Goal: Understand process/instructions: Learn how to perform a task or action

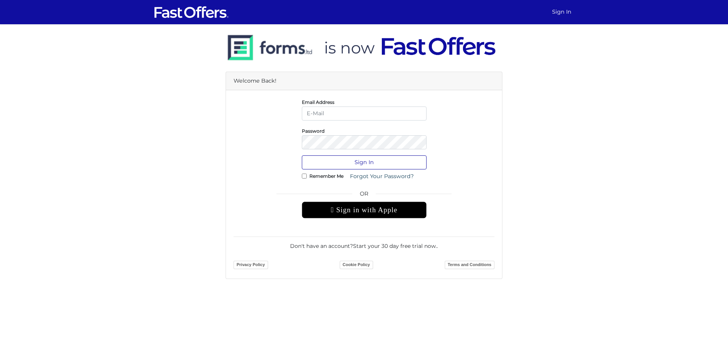
type input "[PERSON_NAME][EMAIL_ADDRESS][DOMAIN_NAME]"
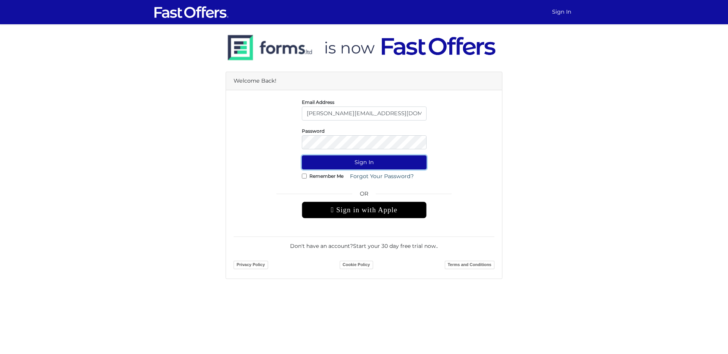
click at [351, 160] on button "Sign In" at bounding box center [364, 162] width 125 height 14
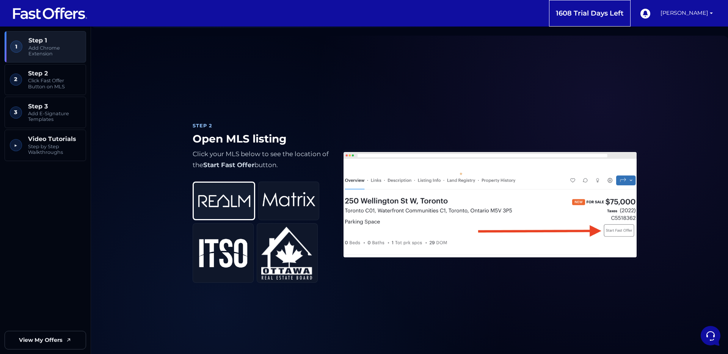
scroll to position [389, 0]
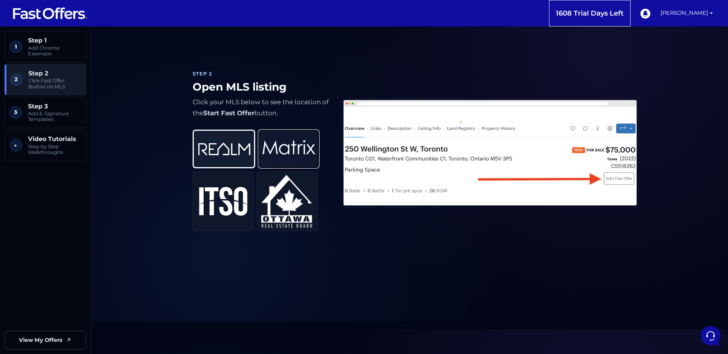
click at [305, 162] on img at bounding box center [288, 148] width 53 height 31
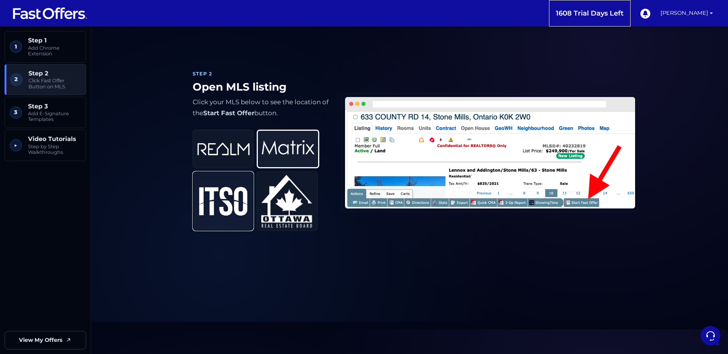
click at [229, 204] on img at bounding box center [223, 201] width 53 height 31
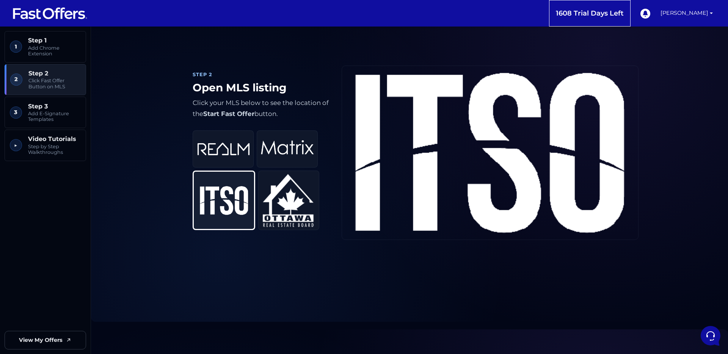
click at [296, 258] on div "Step 2 Open MLS listing Click your MLS below to see the location of the Start F…" at bounding box center [409, 153] width 443 height 320
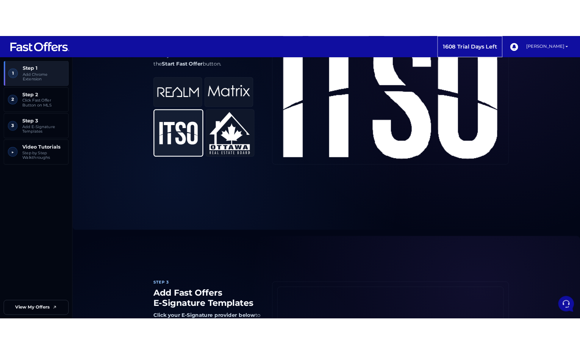
scroll to position [0, 0]
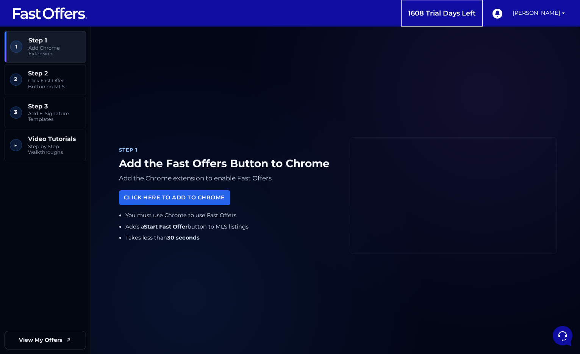
click at [189, 145] on div "Step 1 Add the Fast Offers Button to Chrome Add the Chrome extension to enable …" at bounding box center [228, 195] width 228 height 113
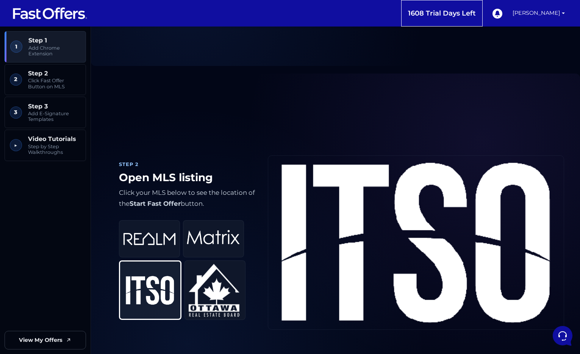
scroll to position [366, 0]
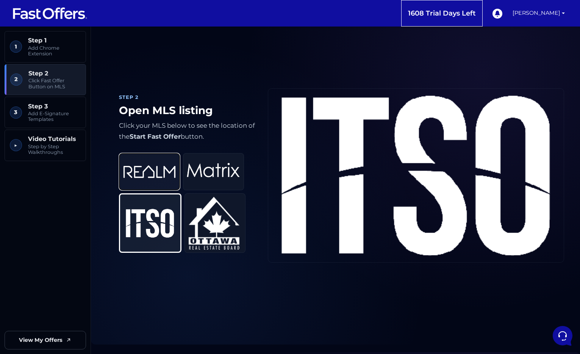
click at [150, 182] on img at bounding box center [149, 171] width 53 height 31
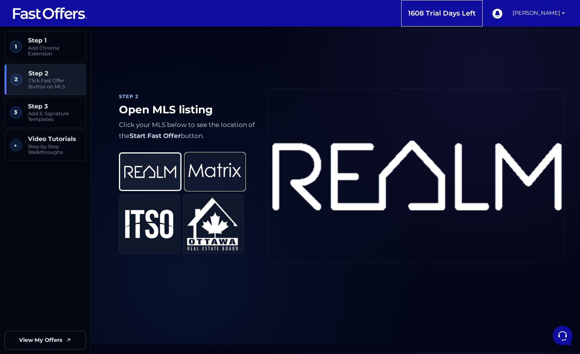
click at [202, 175] on img at bounding box center [214, 171] width 53 height 31
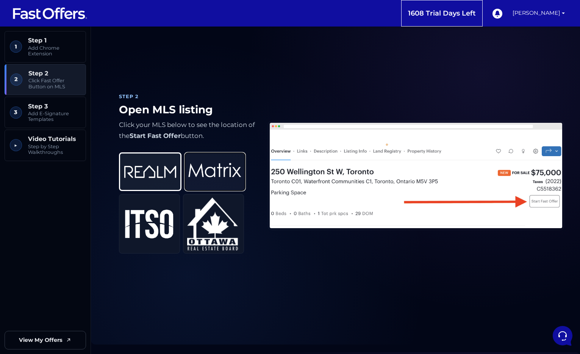
click at [208, 176] on img at bounding box center [214, 171] width 53 height 31
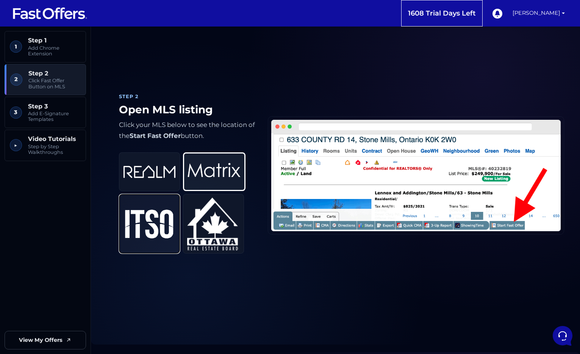
click at [160, 213] on img at bounding box center [149, 223] width 53 height 31
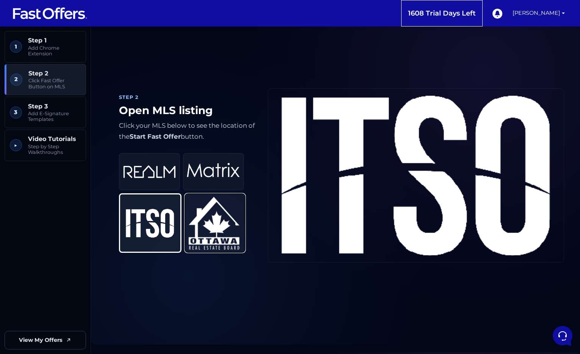
click at [234, 221] on img at bounding box center [214, 223] width 53 height 53
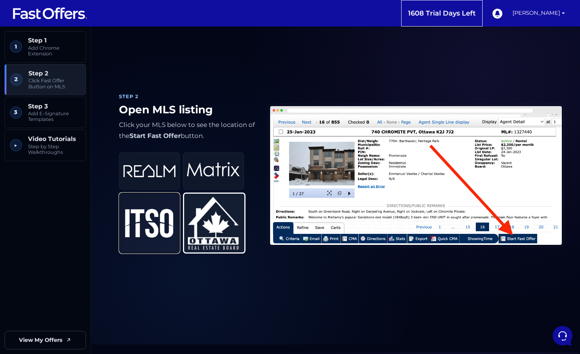
click at [153, 219] on img at bounding box center [149, 223] width 53 height 31
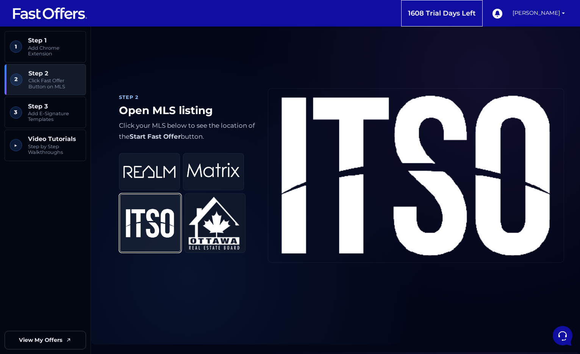
click at [153, 219] on img at bounding box center [150, 223] width 53 height 31
click at [194, 224] on img at bounding box center [214, 223] width 53 height 53
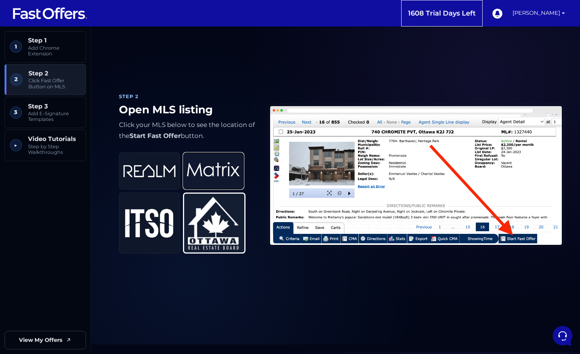
click at [209, 177] on img at bounding box center [213, 170] width 53 height 31
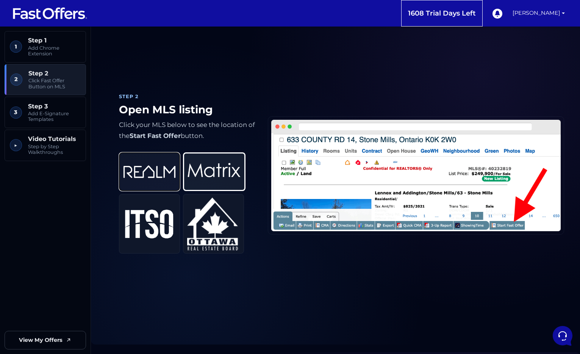
click at [149, 173] on img at bounding box center [149, 171] width 53 height 31
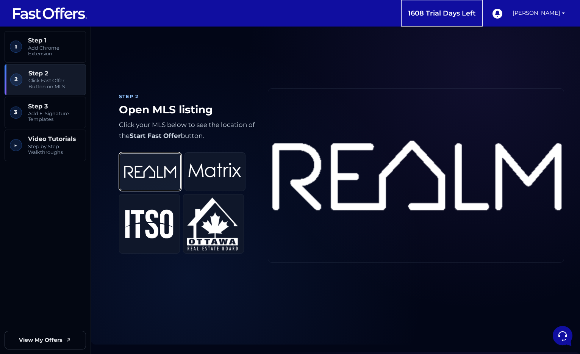
click at [155, 177] on img at bounding box center [150, 171] width 53 height 31
click at [157, 219] on img at bounding box center [149, 223] width 53 height 31
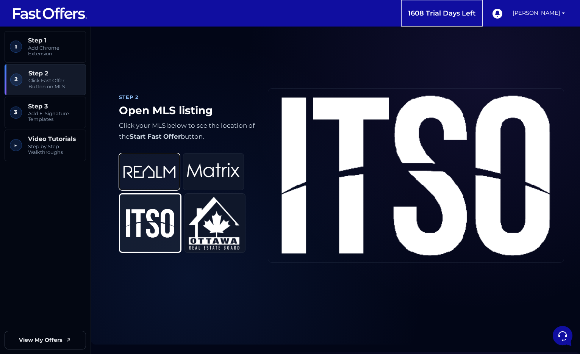
click at [160, 171] on img at bounding box center [149, 171] width 53 height 31
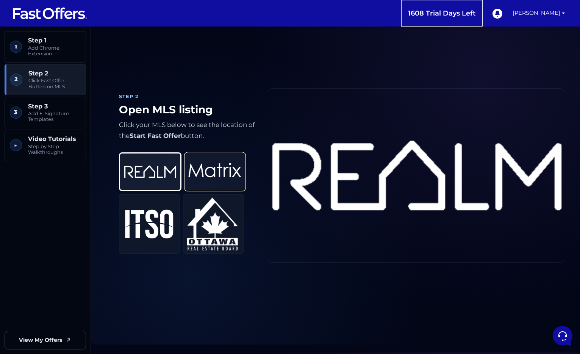
click at [222, 171] on img at bounding box center [214, 171] width 53 height 31
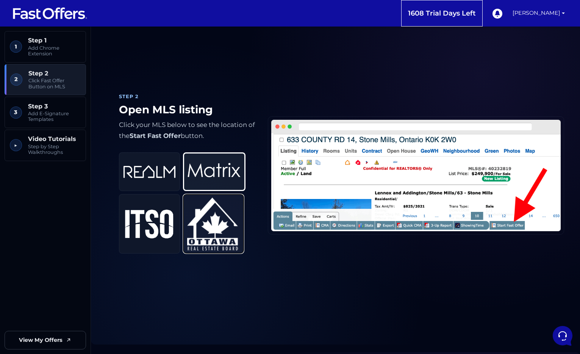
click at [230, 228] on img at bounding box center [213, 223] width 53 height 53
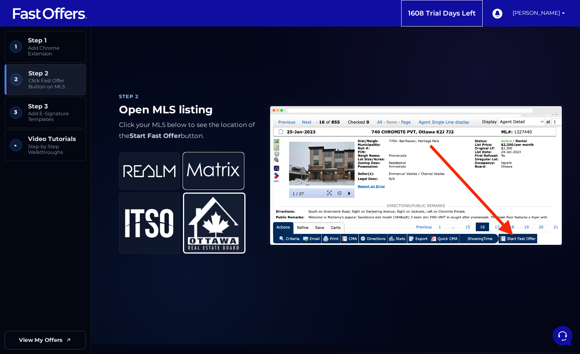
click at [224, 162] on img at bounding box center [213, 170] width 53 height 31
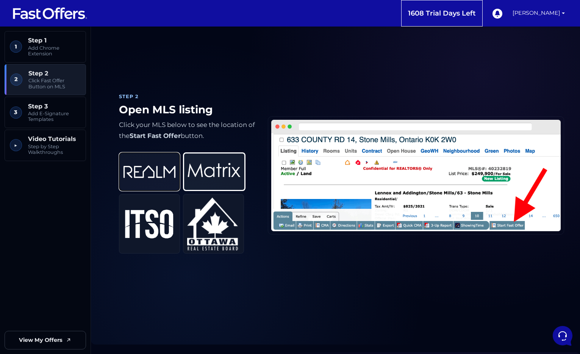
click at [132, 180] on img at bounding box center [149, 171] width 53 height 31
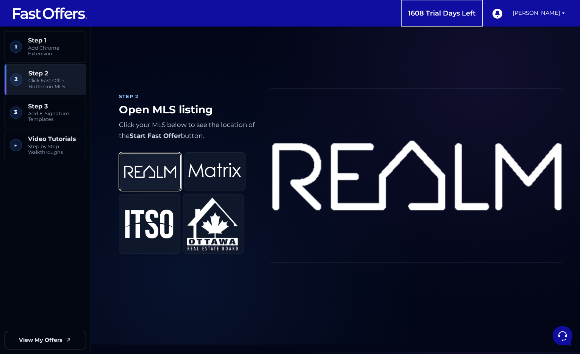
click at [132, 180] on img at bounding box center [150, 171] width 53 height 31
click at [125, 232] on img at bounding box center [149, 223] width 53 height 31
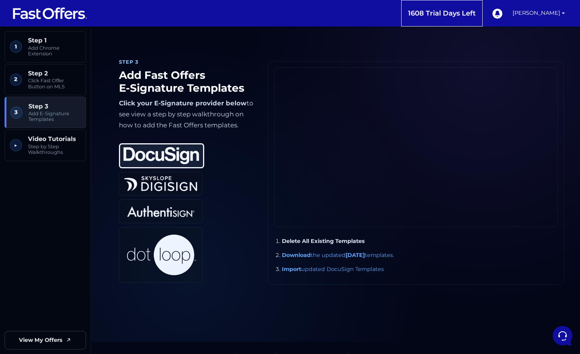
scroll to position [724, 0]
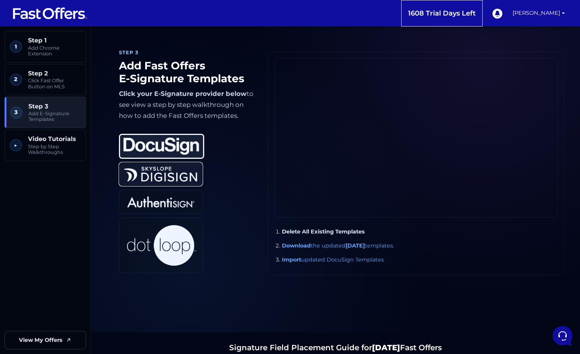
click at [174, 180] on img at bounding box center [161, 174] width 76 height 18
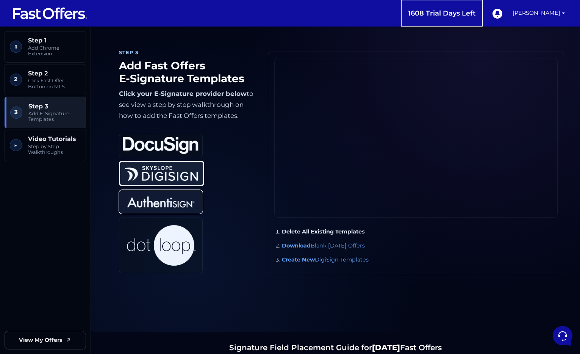
click at [179, 200] on img at bounding box center [161, 202] width 76 height 18
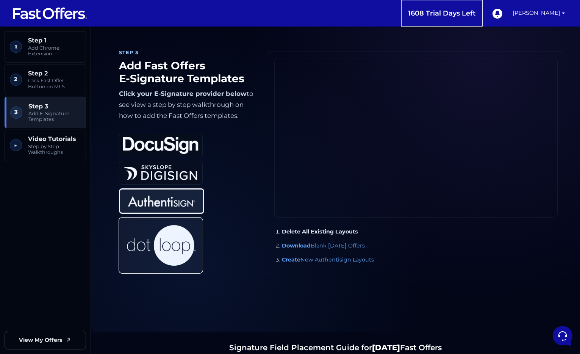
click at [182, 253] on img at bounding box center [161, 246] width 76 height 50
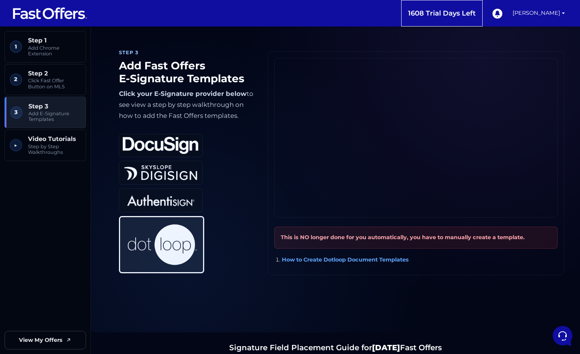
click at [234, 248] on div "DocuSign DigiSign Authentisign Dotloop" at bounding box center [187, 201] width 137 height 146
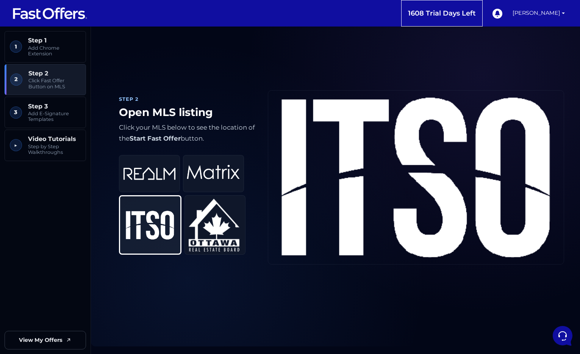
scroll to position [362, 0]
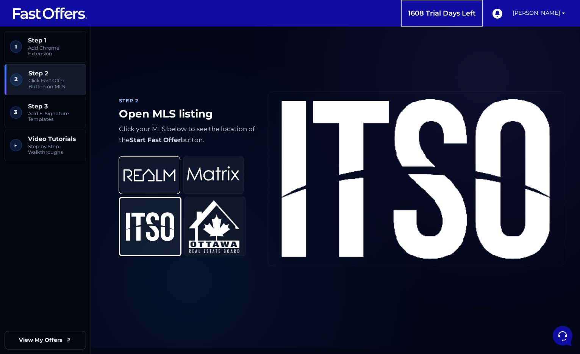
click at [167, 185] on img at bounding box center [149, 175] width 53 height 31
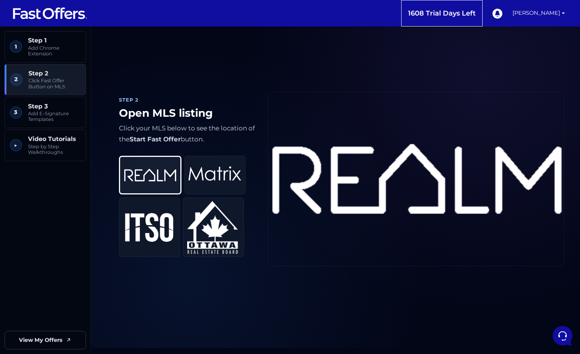
click at [348, 165] on img at bounding box center [416, 179] width 296 height 174
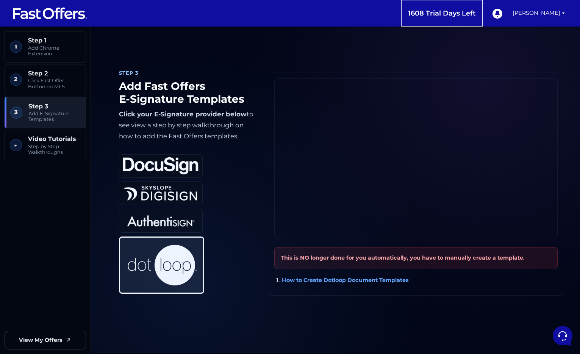
scroll to position [697, 0]
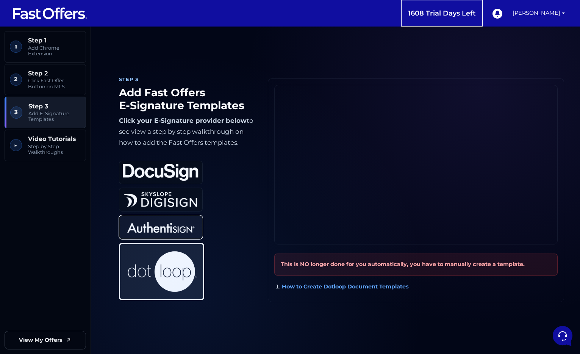
click at [176, 227] on img at bounding box center [161, 227] width 76 height 18
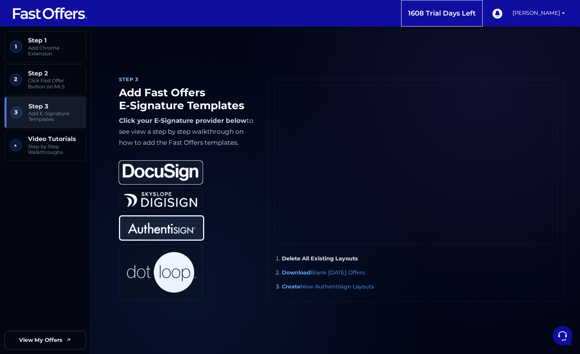
click at [180, 177] on img at bounding box center [161, 172] width 76 height 17
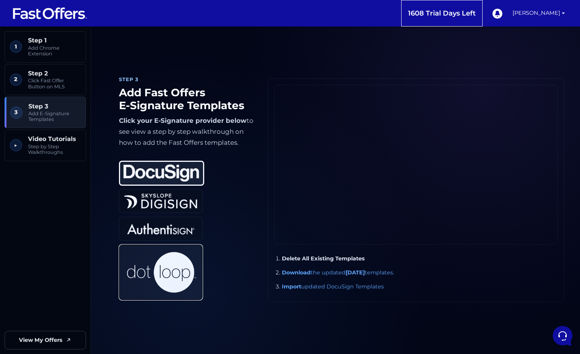
click at [177, 269] on img at bounding box center [161, 273] width 76 height 50
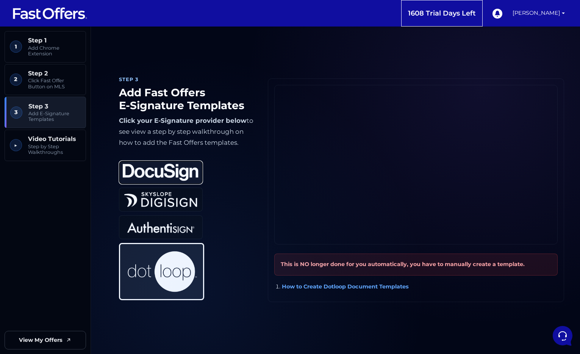
click at [172, 169] on img at bounding box center [161, 172] width 76 height 17
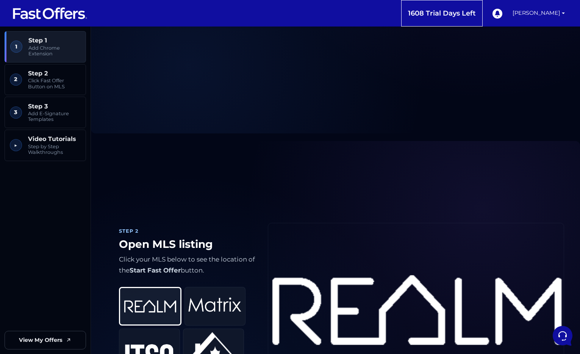
scroll to position [310, 0]
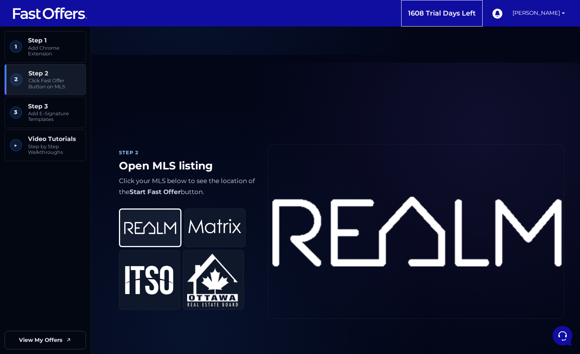
click at [212, 194] on p "Click your MLS below to see the location of the Start Fast Offer button." at bounding box center [187, 186] width 137 height 22
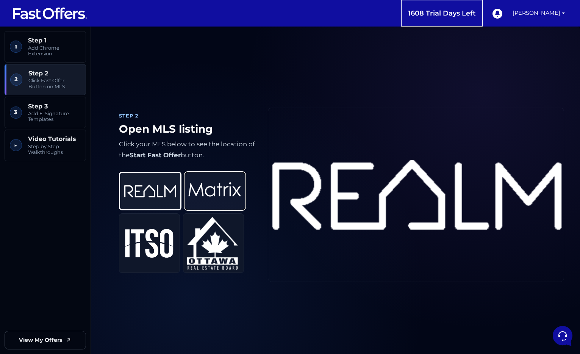
click at [210, 194] on img at bounding box center [214, 190] width 53 height 31
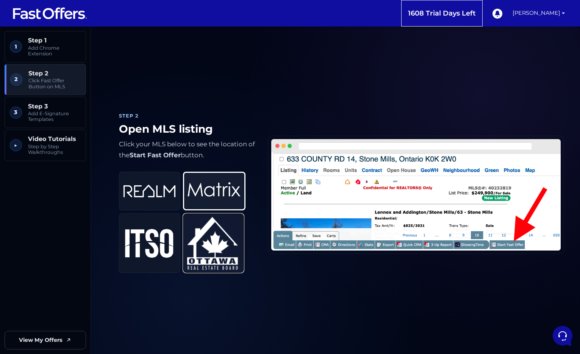
click at [206, 254] on img at bounding box center [213, 243] width 53 height 53
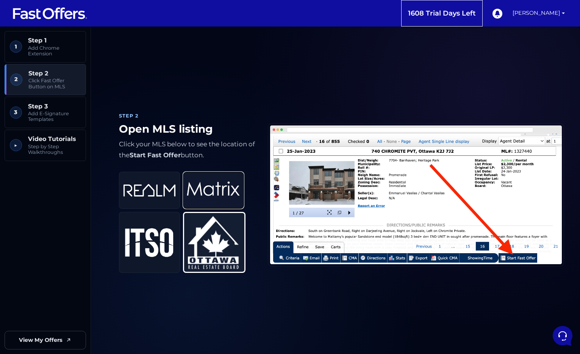
click at [219, 201] on img at bounding box center [213, 190] width 53 height 31
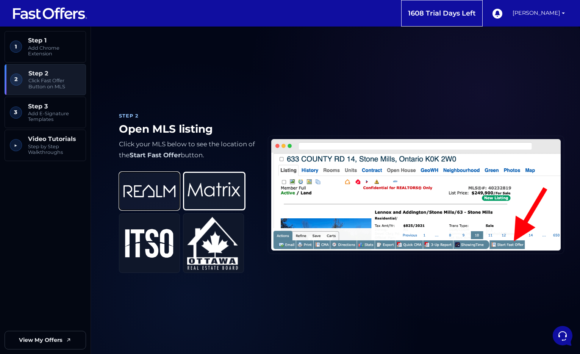
click at [154, 198] on img at bounding box center [149, 190] width 53 height 31
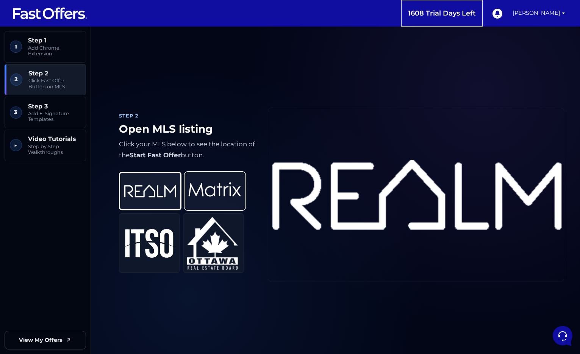
click at [230, 196] on img at bounding box center [214, 190] width 53 height 31
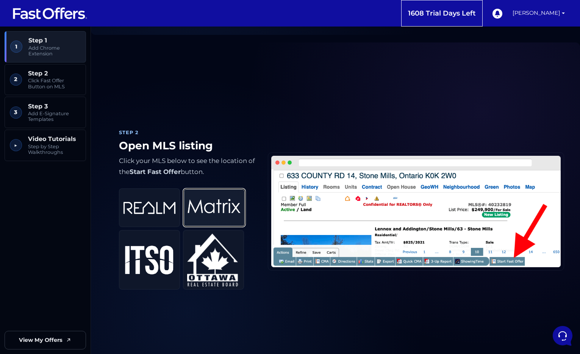
scroll to position [0, 0]
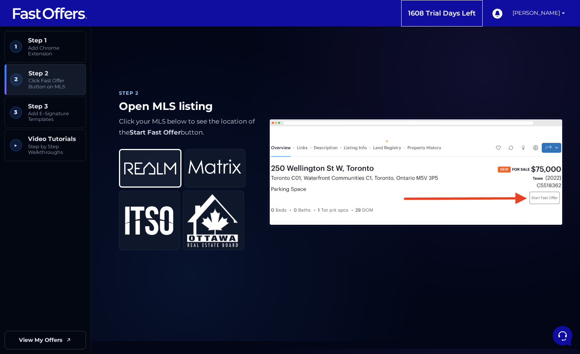
scroll to position [374, 0]
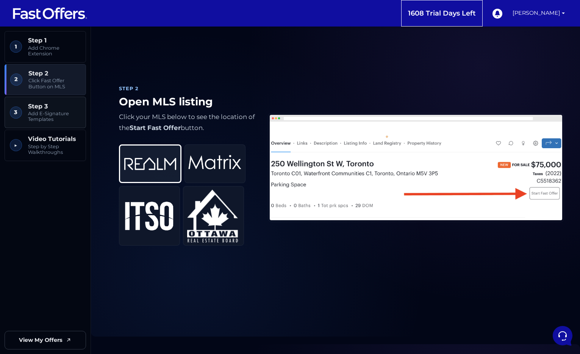
click at [44, 112] on span "Add E-Signature Templates" at bounding box center [54, 117] width 53 height 12
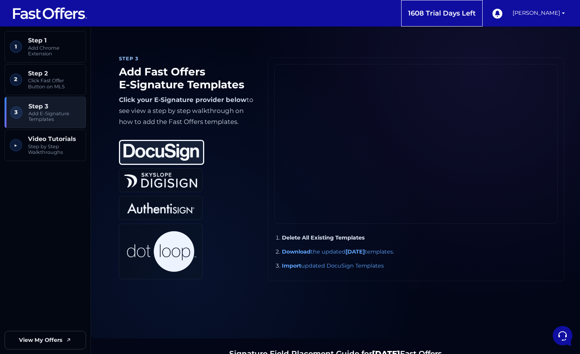
scroll to position [718, 0]
click at [55, 50] on span "Add Chrome Extension" at bounding box center [54, 51] width 53 height 12
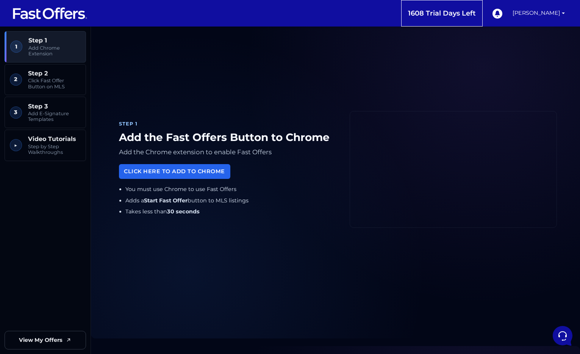
scroll to position [0, 0]
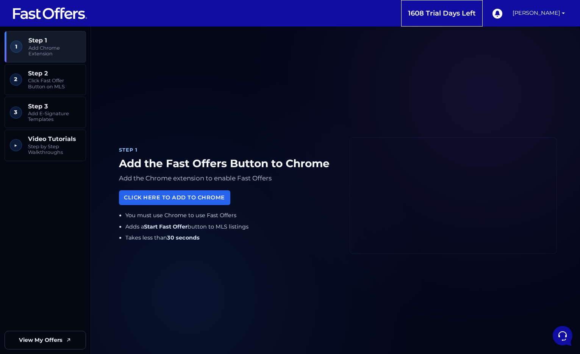
click at [183, 153] on div "Step 1" at bounding box center [228, 150] width 219 height 8
click at [62, 88] on span "Click Fast Offer Button on MLS" at bounding box center [54, 84] width 53 height 12
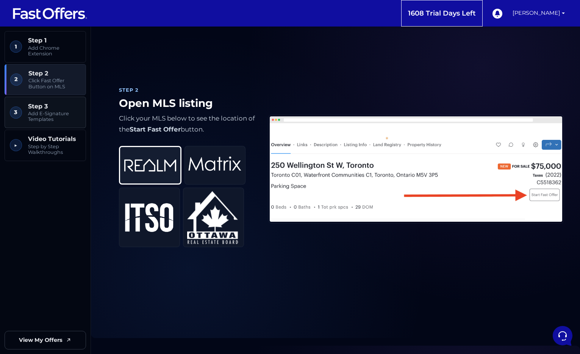
click at [64, 110] on span "Step 3" at bounding box center [54, 106] width 53 height 7
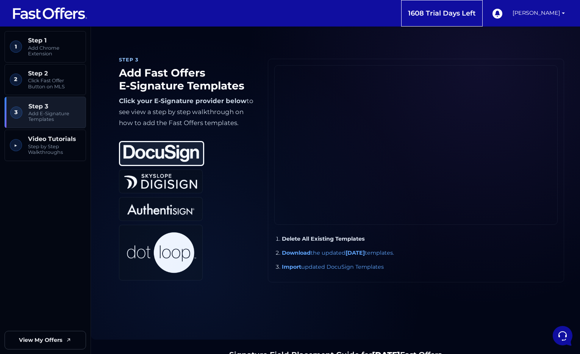
scroll to position [718, 0]
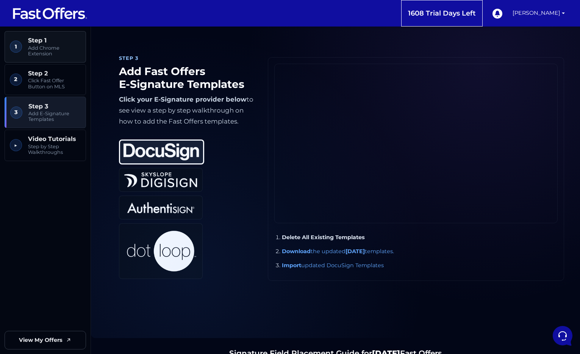
click at [54, 34] on link "1 Step 1 Add Chrome Extension" at bounding box center [45, 46] width 81 height 31
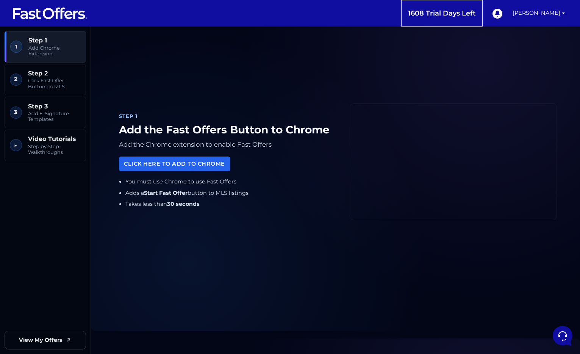
scroll to position [27, 0]
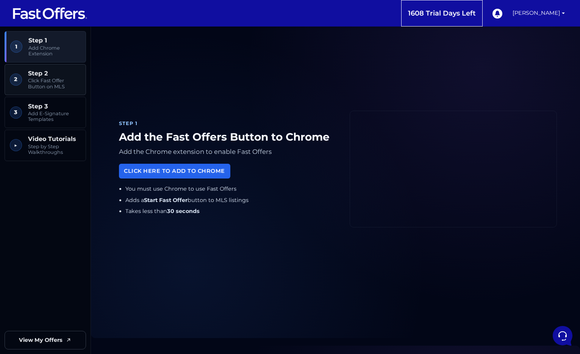
click at [45, 95] on link "2 Step 2 Click Fast Offer Button on MLS" at bounding box center [45, 79] width 81 height 31
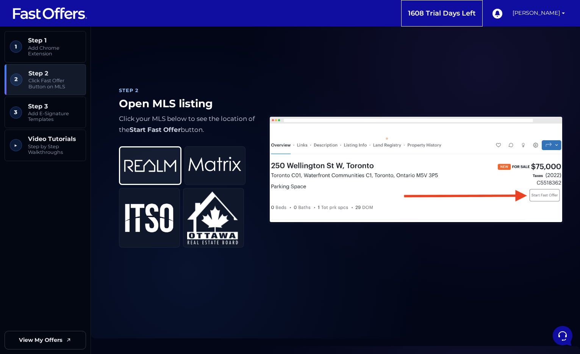
scroll to position [372, 0]
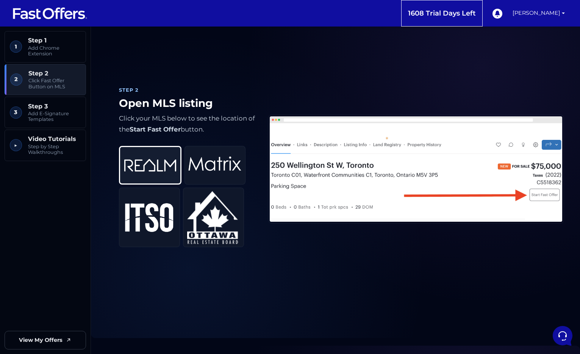
click at [58, 177] on nav "1 Step 1 Add Chrome Extension 2 Step 2 Click Fast Offer Button on MLS 3 Step 3 …" at bounding box center [45, 178] width 81 height 294
click at [50, 109] on span "Step 3" at bounding box center [54, 106] width 53 height 7
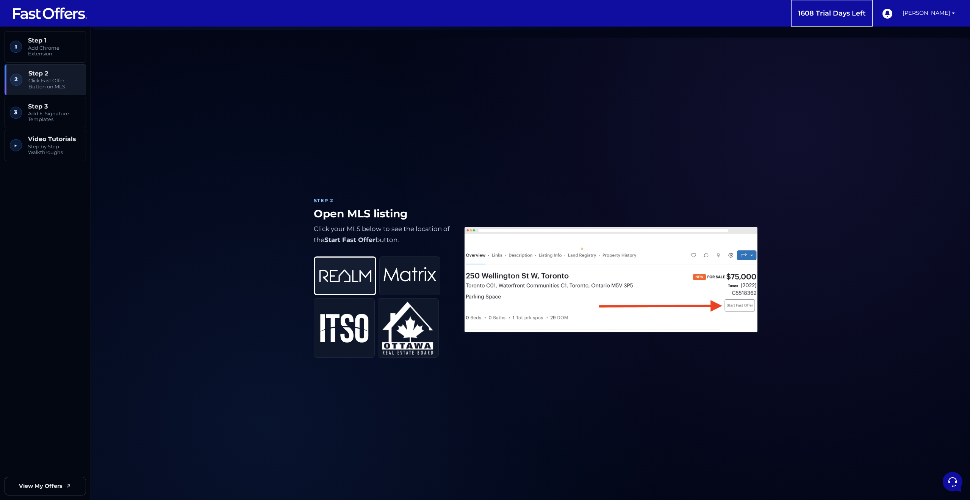
scroll to position [479, 0]
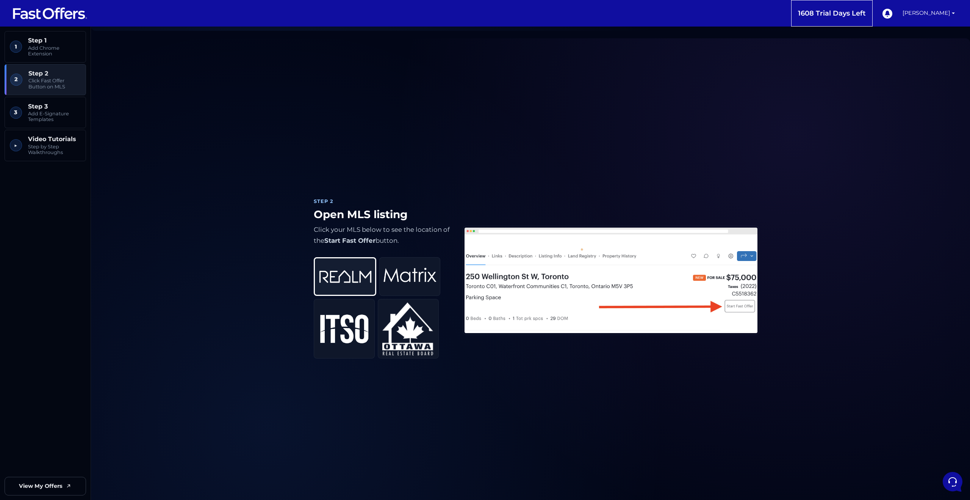
click at [420, 296] on div "REALM Matrix ITSO OREB" at bounding box center [382, 305] width 137 height 108
click at [407, 287] on img at bounding box center [410, 276] width 53 height 31
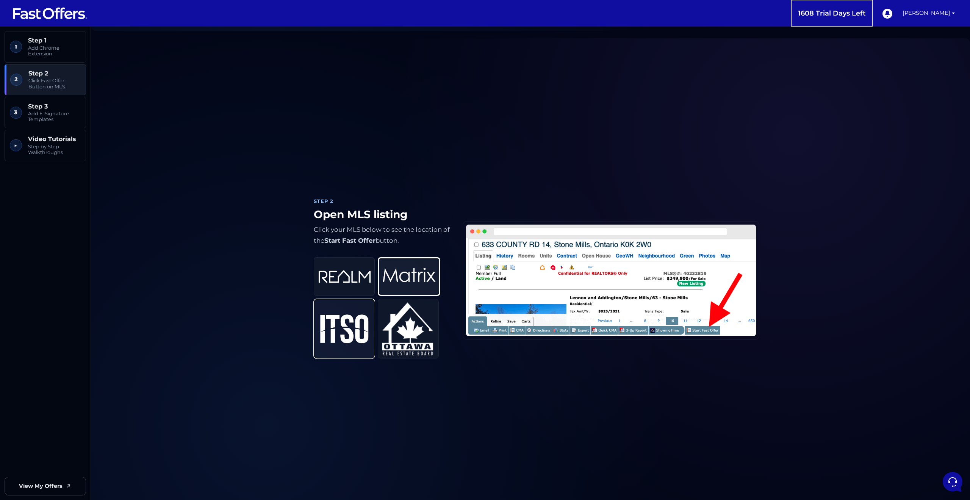
click at [349, 342] on img at bounding box center [344, 328] width 53 height 31
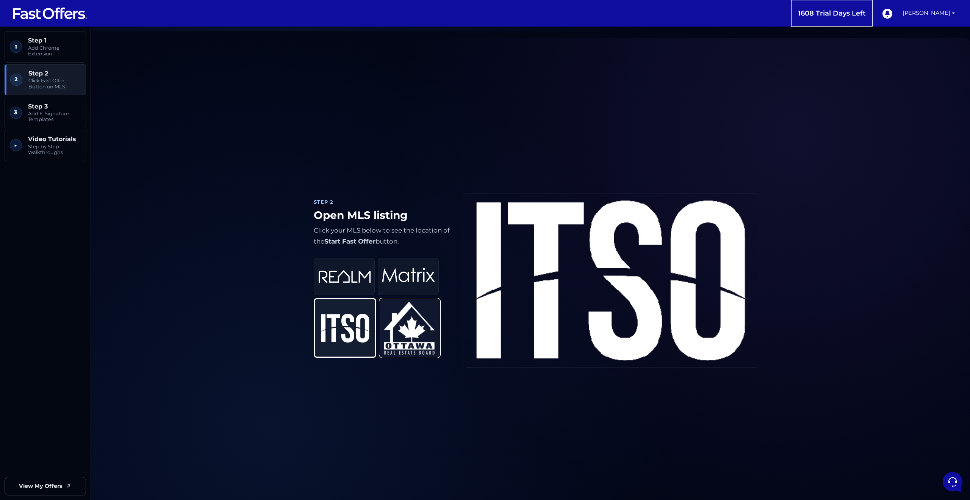
click at [420, 344] on img at bounding box center [410, 327] width 53 height 53
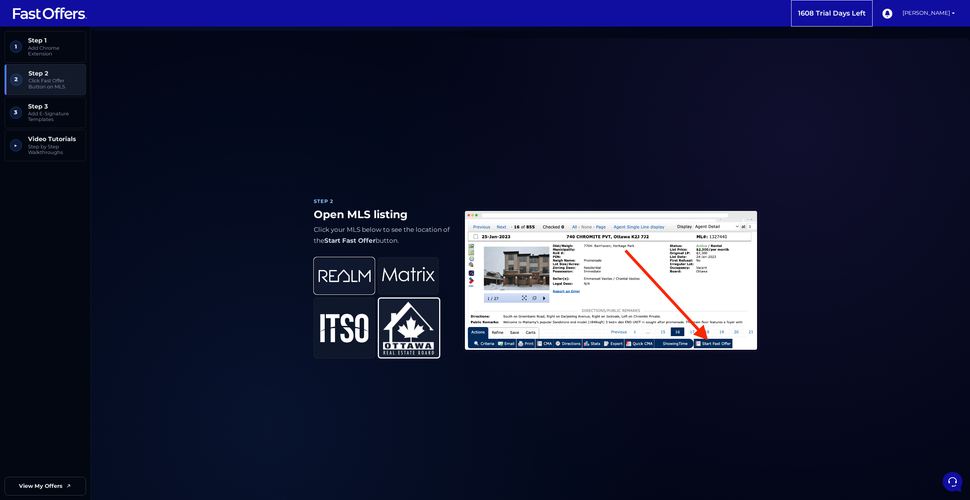
click at [362, 274] on img at bounding box center [344, 275] width 53 height 31
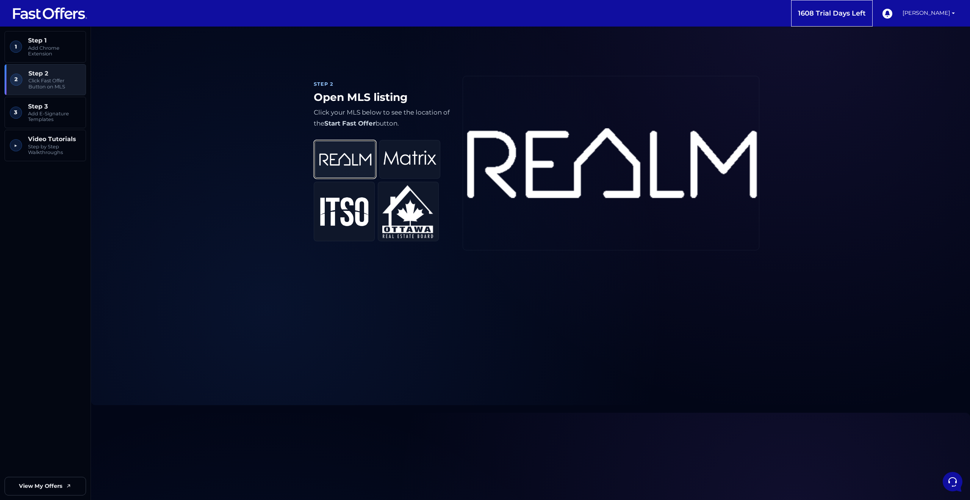
scroll to position [788, 0]
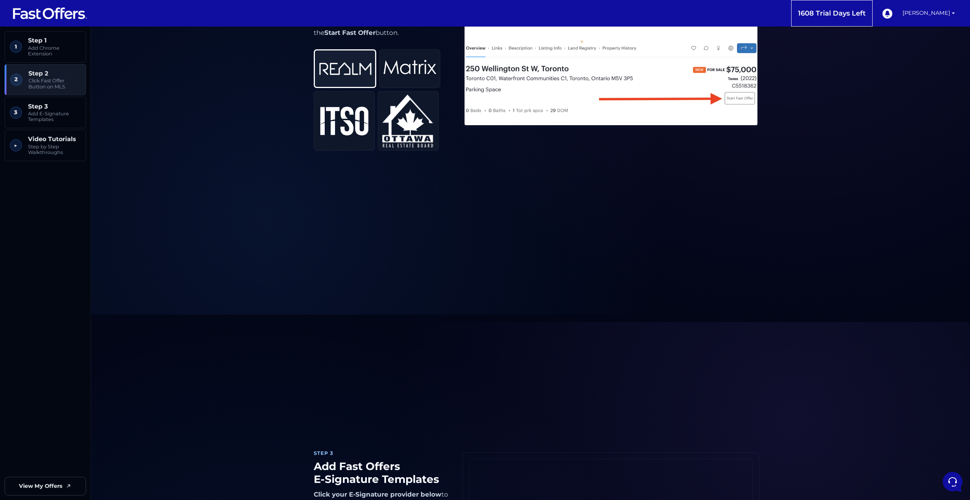
scroll to position [488, 0]
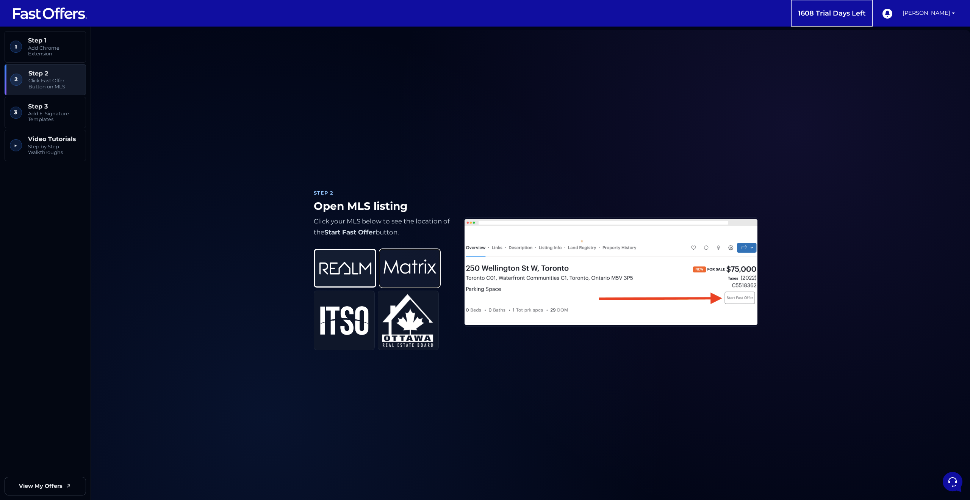
click at [406, 258] on img at bounding box center [410, 267] width 53 height 31
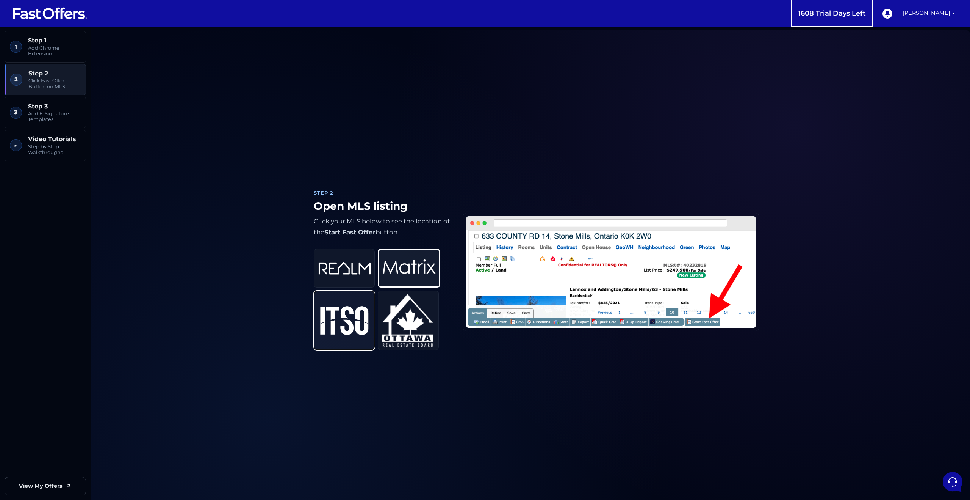
click at [321, 343] on button "ITSO" at bounding box center [344, 320] width 61 height 60
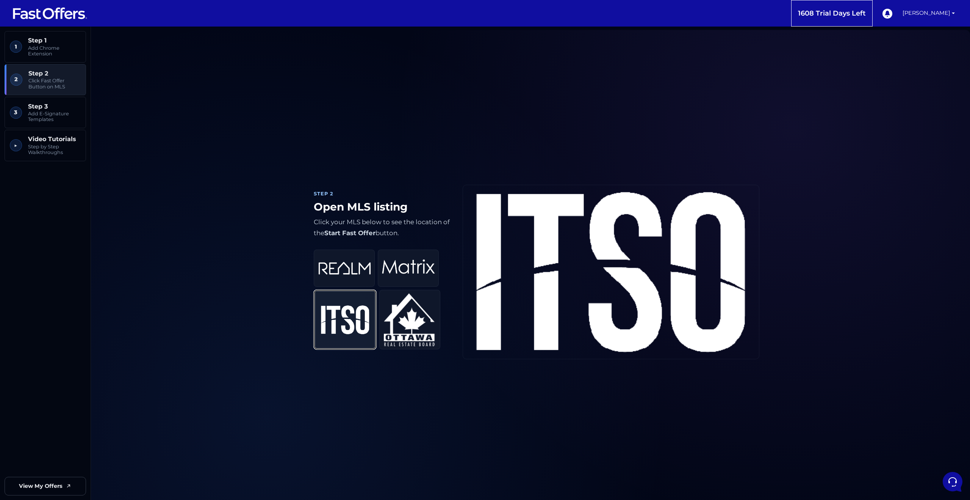
click at [333, 326] on img at bounding box center [345, 319] width 53 height 31
click at [361, 252] on img at bounding box center [344, 267] width 53 height 31
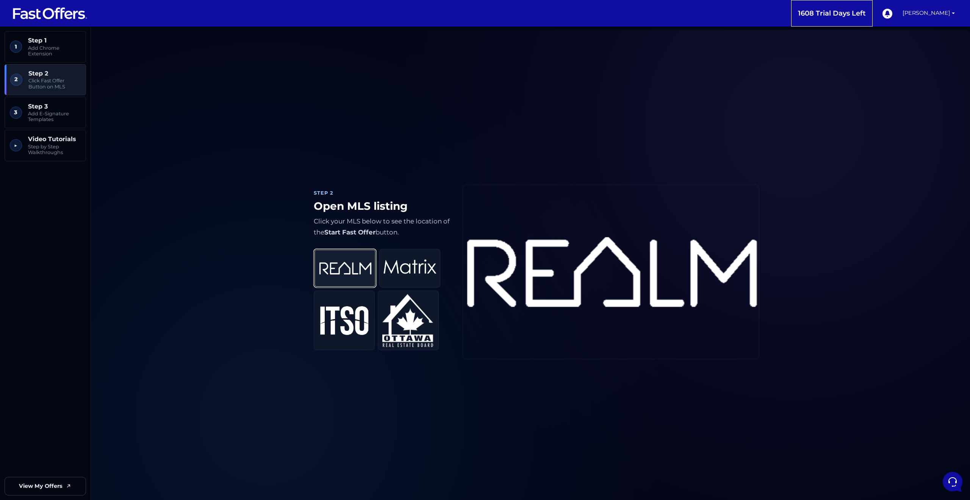
click at [353, 265] on img at bounding box center [345, 267] width 53 height 31
click at [411, 274] on img at bounding box center [410, 267] width 53 height 31
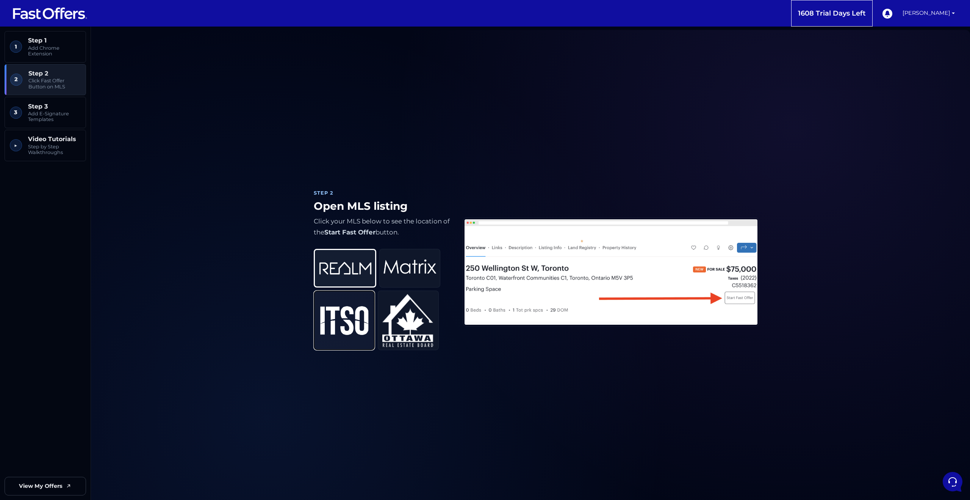
click at [333, 306] on img at bounding box center [344, 320] width 53 height 31
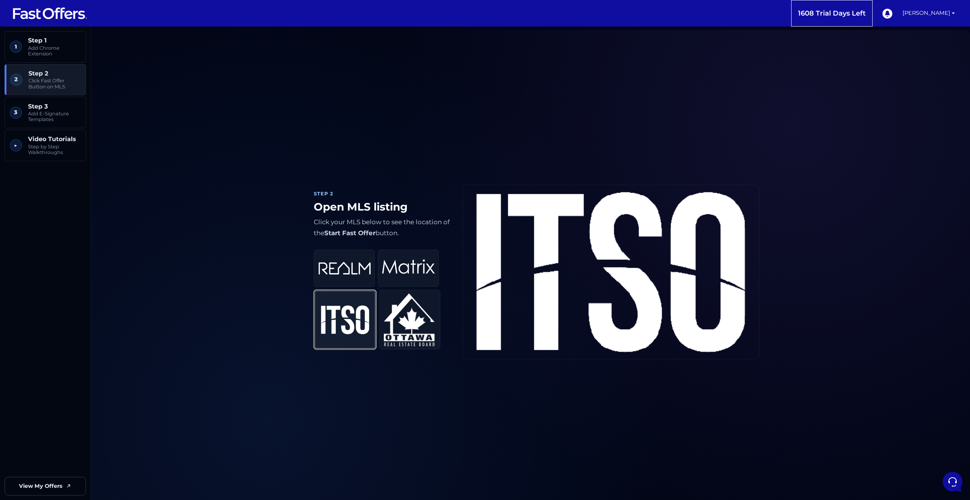
click at [333, 306] on img at bounding box center [345, 319] width 53 height 31
click at [346, 274] on img at bounding box center [344, 267] width 53 height 31
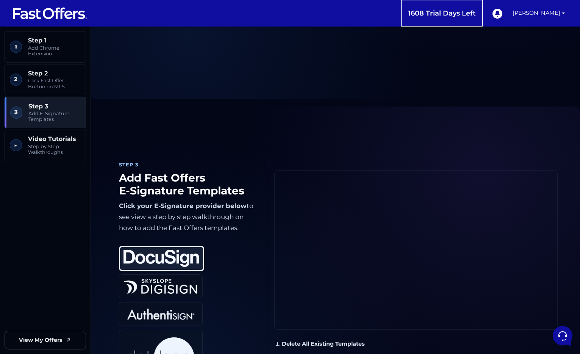
scroll to position [695, 0]
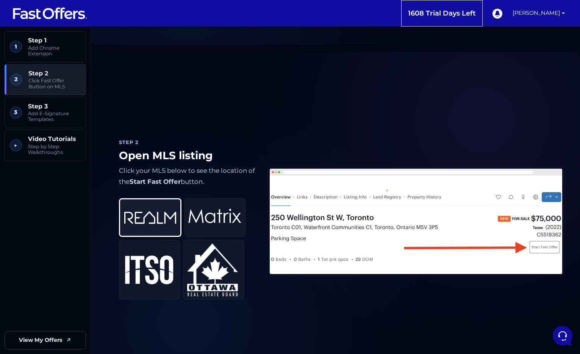
scroll to position [335, 0]
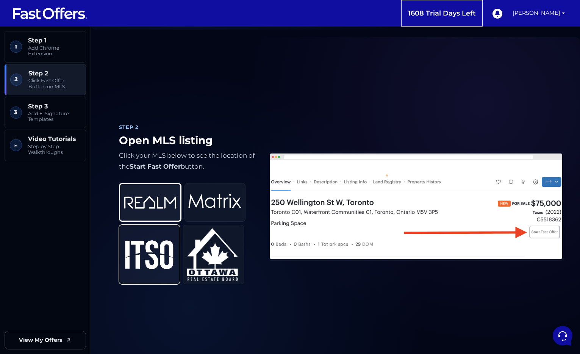
click at [146, 262] on img at bounding box center [149, 254] width 53 height 31
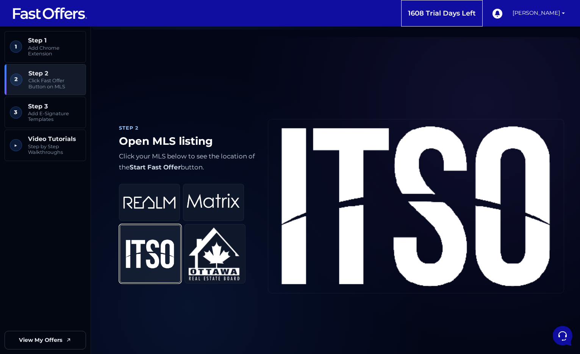
click at [146, 262] on img at bounding box center [150, 253] width 53 height 31
click at [204, 264] on img at bounding box center [214, 253] width 53 height 53
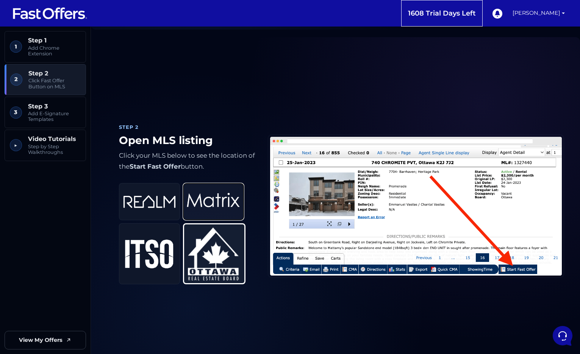
click at [218, 216] on img at bounding box center [213, 201] width 53 height 31
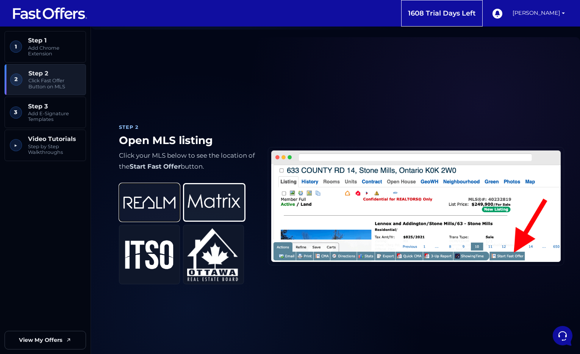
click at [152, 202] on img at bounding box center [149, 202] width 53 height 31
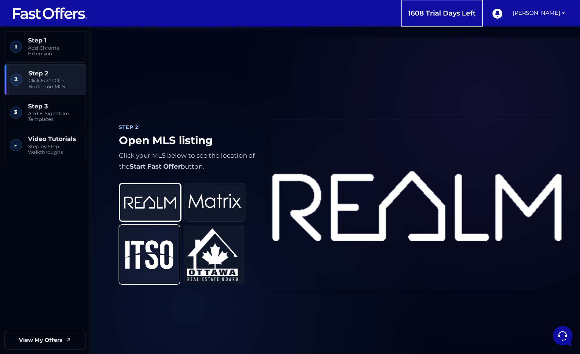
click at [153, 253] on img at bounding box center [149, 254] width 53 height 31
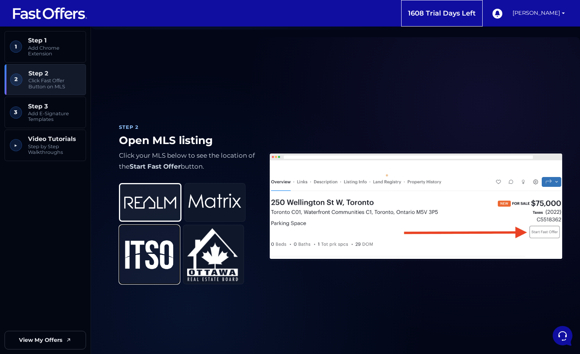
click at [148, 247] on img at bounding box center [149, 254] width 53 height 31
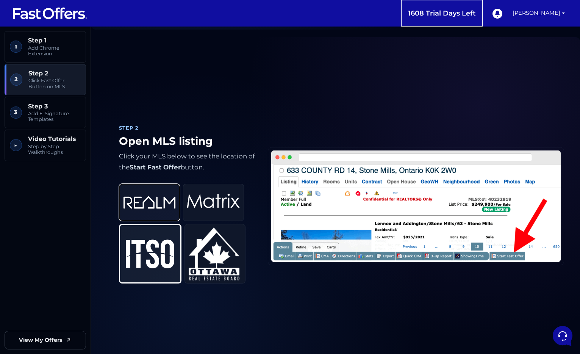
click at [155, 216] on img at bounding box center [149, 202] width 53 height 31
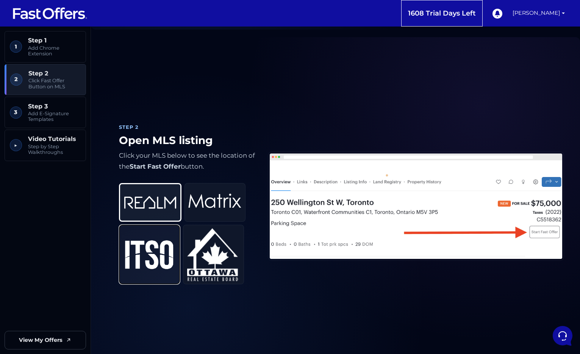
click at [156, 256] on img at bounding box center [149, 254] width 53 height 31
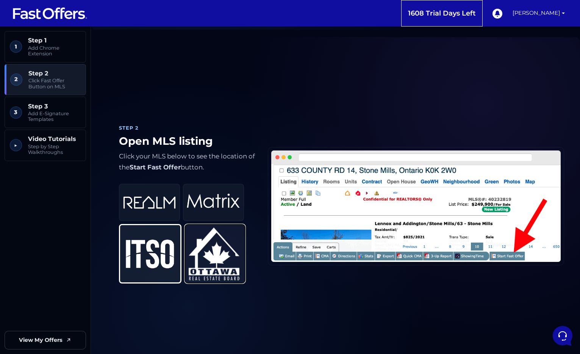
click at [234, 233] on img at bounding box center [214, 253] width 53 height 53
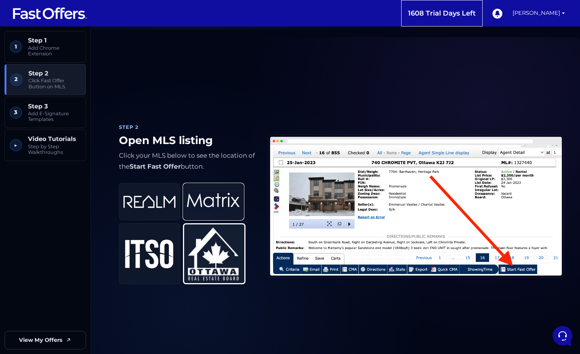
click at [227, 207] on img at bounding box center [213, 201] width 53 height 31
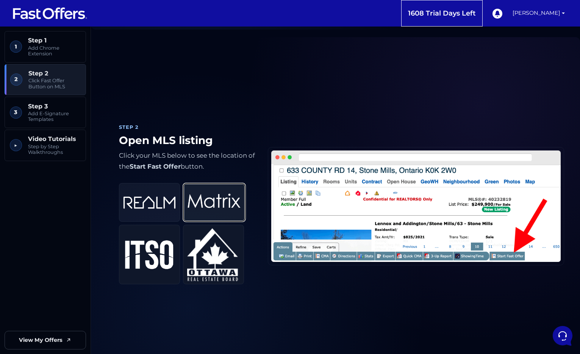
click at [158, 205] on img at bounding box center [149, 202] width 53 height 31
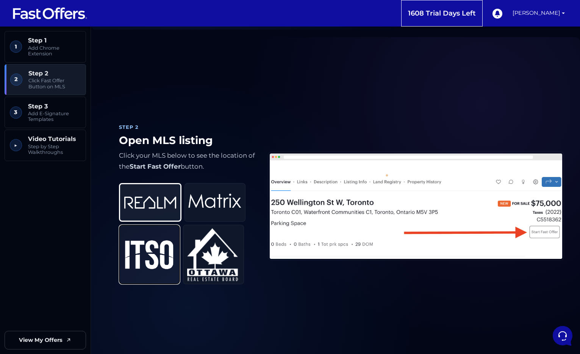
click at [172, 247] on img at bounding box center [149, 254] width 53 height 31
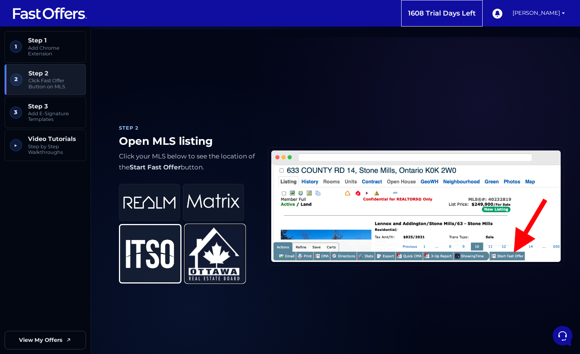
click at [228, 257] on img at bounding box center [214, 253] width 53 height 53
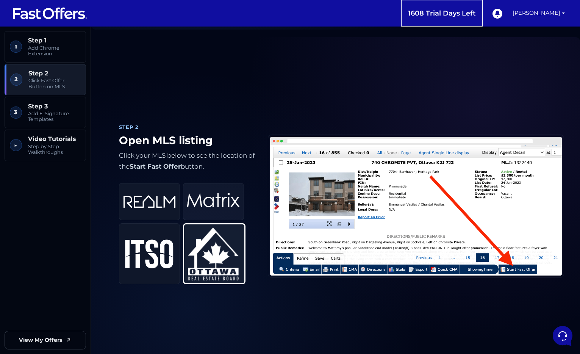
click at [228, 215] on img at bounding box center [213, 201] width 53 height 31
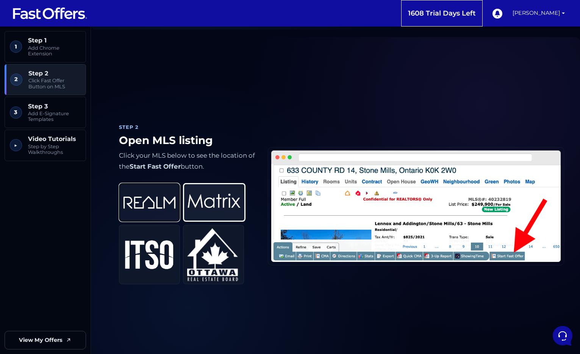
click at [153, 207] on img at bounding box center [149, 202] width 53 height 31
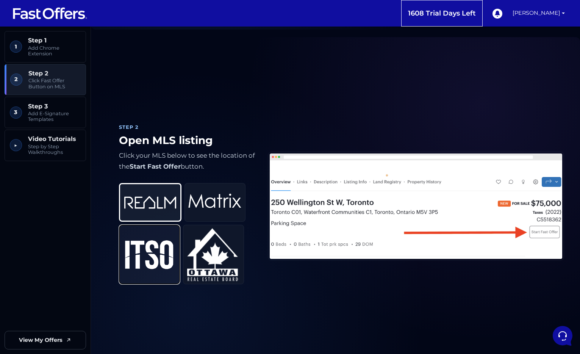
click at [155, 238] on button "ITSO" at bounding box center [149, 255] width 61 height 60
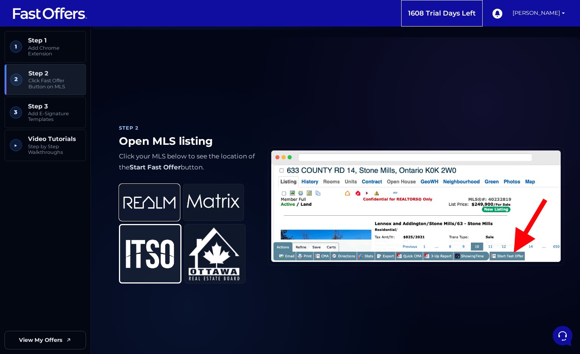
click at [146, 192] on img at bounding box center [149, 202] width 53 height 31
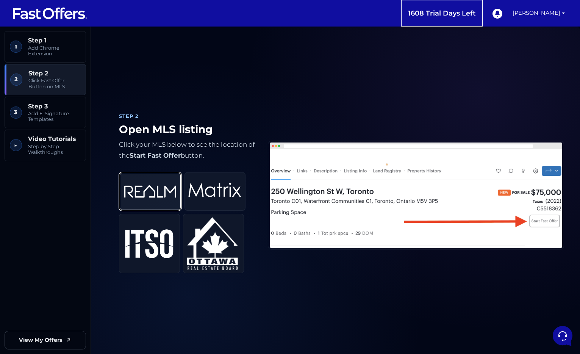
scroll to position [338, 0]
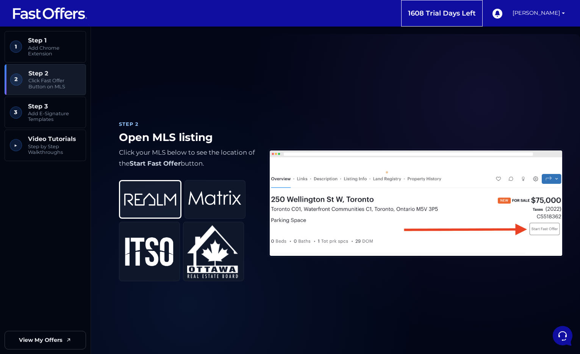
click at [402, 211] on img at bounding box center [416, 203] width 296 height 109
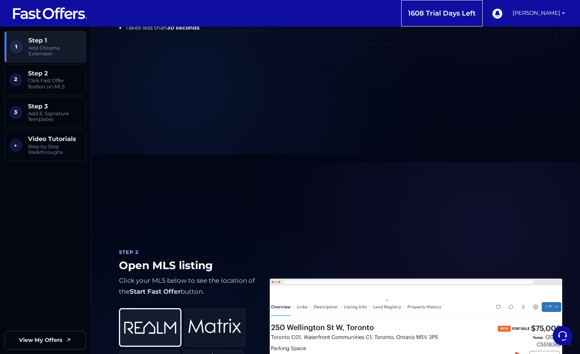
scroll to position [0, 0]
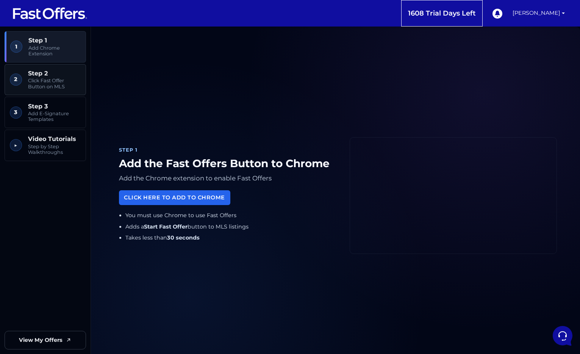
click at [44, 88] on span "Click Fast Offer Button on MLS" at bounding box center [54, 84] width 53 height 12
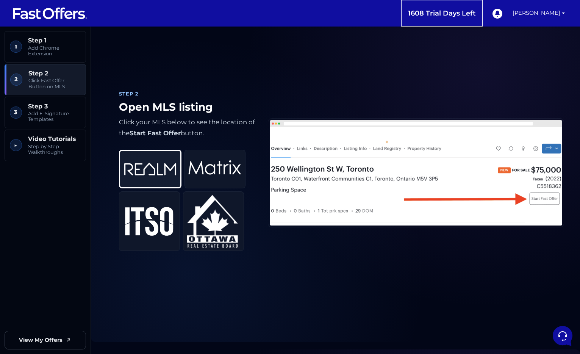
scroll to position [372, 0]
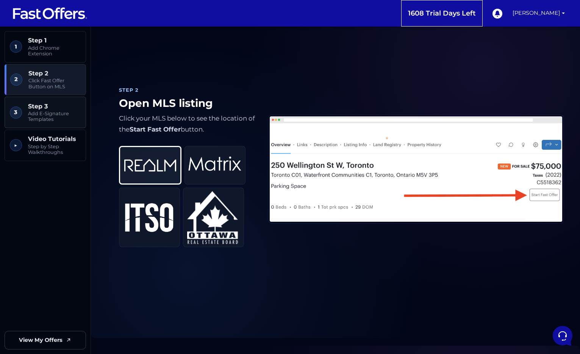
click at [51, 115] on span "Add E-Signature Templates" at bounding box center [54, 117] width 53 height 12
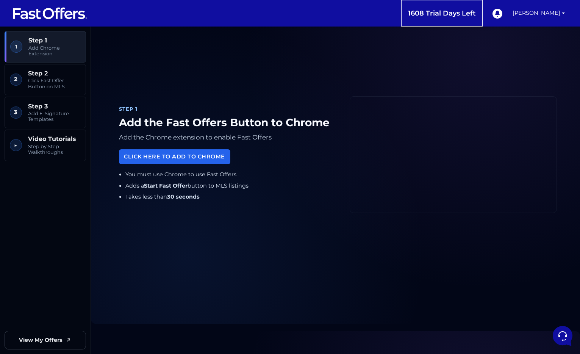
scroll to position [0, 0]
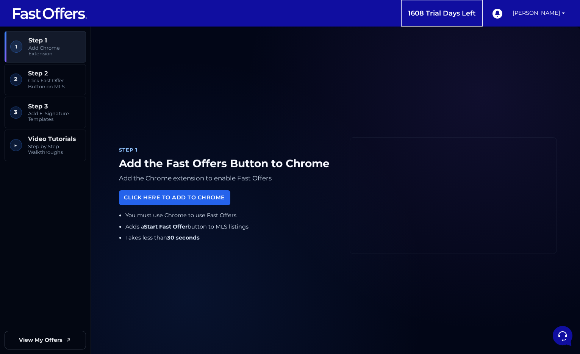
click at [210, 121] on div "Step 1 Add the Fast Offers Button to Chrome Add the Chrome extension to enable …" at bounding box center [335, 196] width 443 height 320
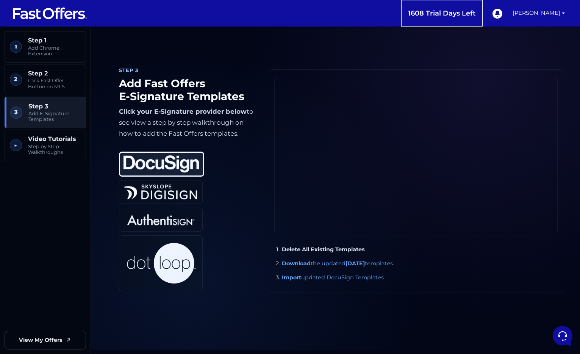
scroll to position [678, 0]
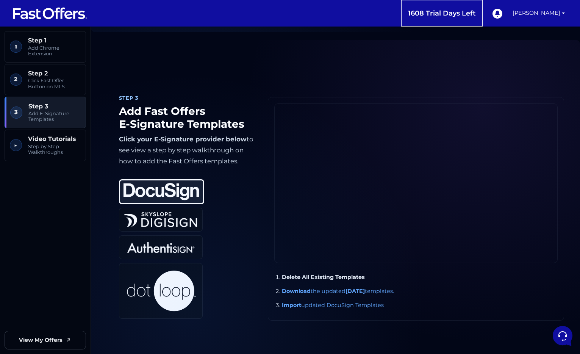
click at [231, 180] on div "DocuSign DigiSign Authentisign Dotloop" at bounding box center [187, 246] width 137 height 146
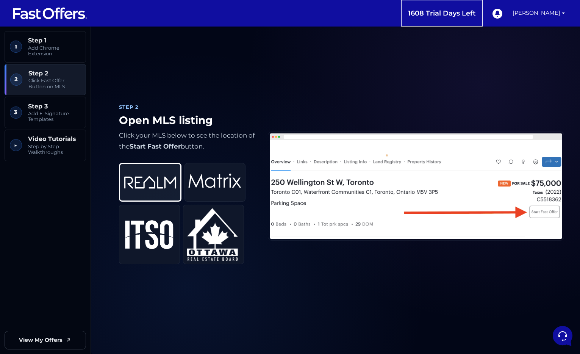
scroll to position [419, 0]
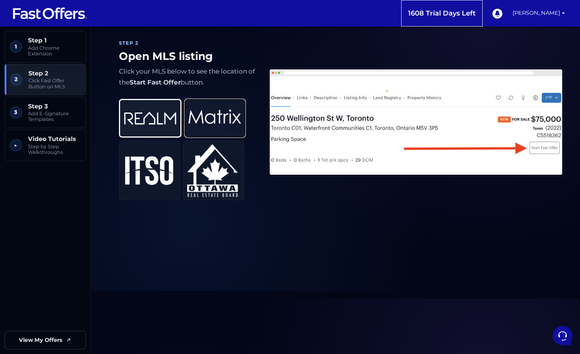
click at [214, 133] on img at bounding box center [214, 118] width 53 height 31
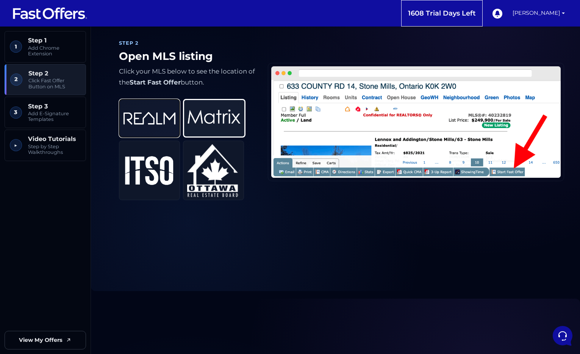
click at [155, 109] on img at bounding box center [149, 118] width 53 height 31
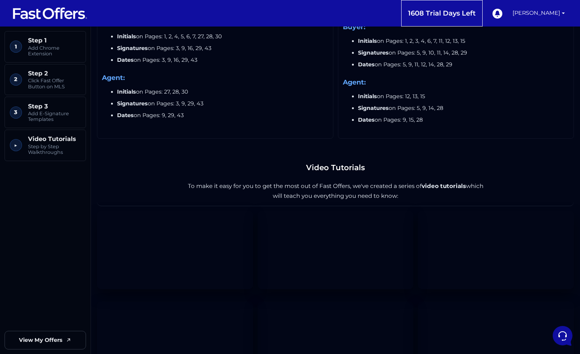
scroll to position [1260, 0]
